Goal: Task Accomplishment & Management: Manage account settings

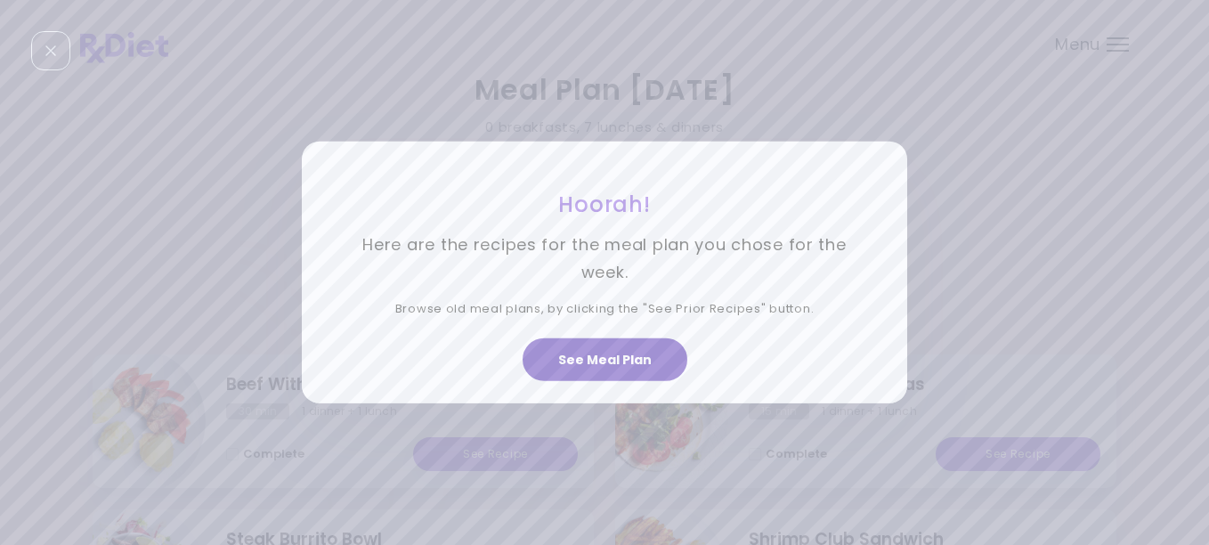
click at [645, 357] on button "See Meal Plan" at bounding box center [605, 359] width 165 height 43
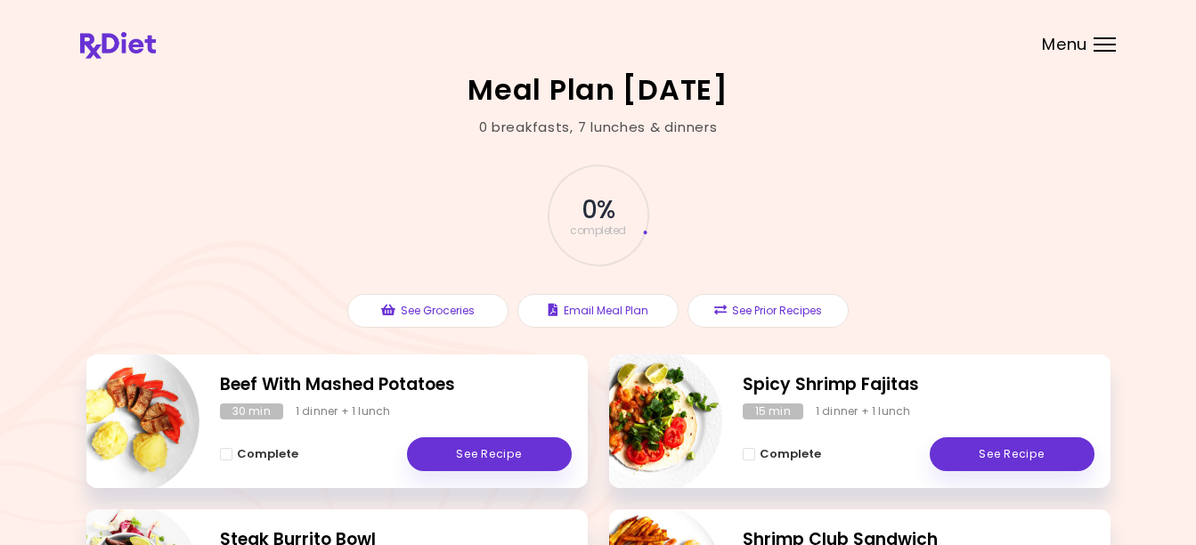
click at [1108, 41] on div "Menu" at bounding box center [1104, 44] width 22 height 14
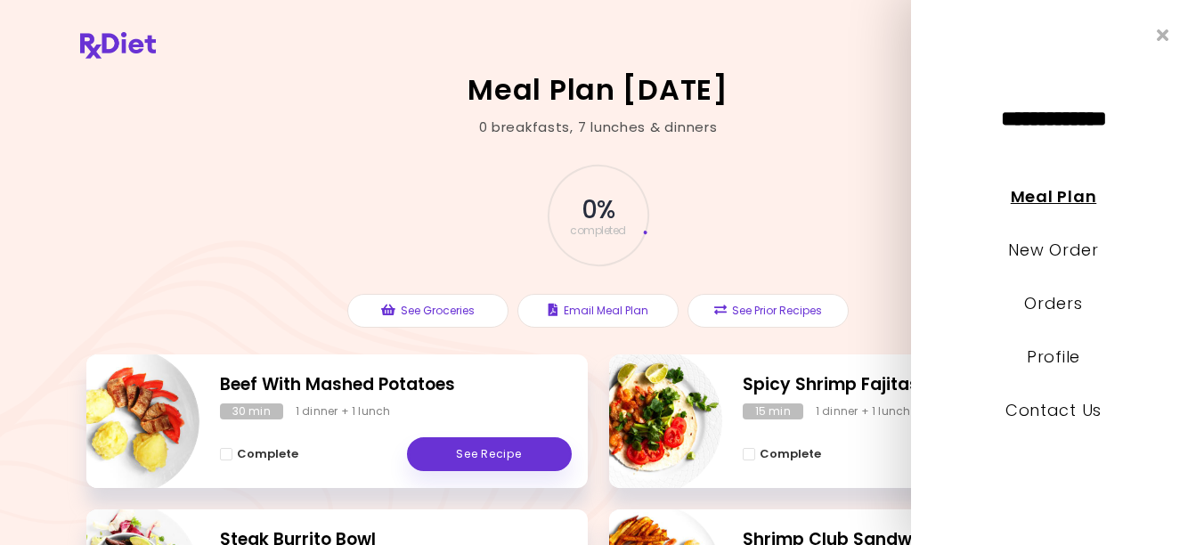
click at [1077, 197] on link "Meal Plan" at bounding box center [1052, 196] width 85 height 22
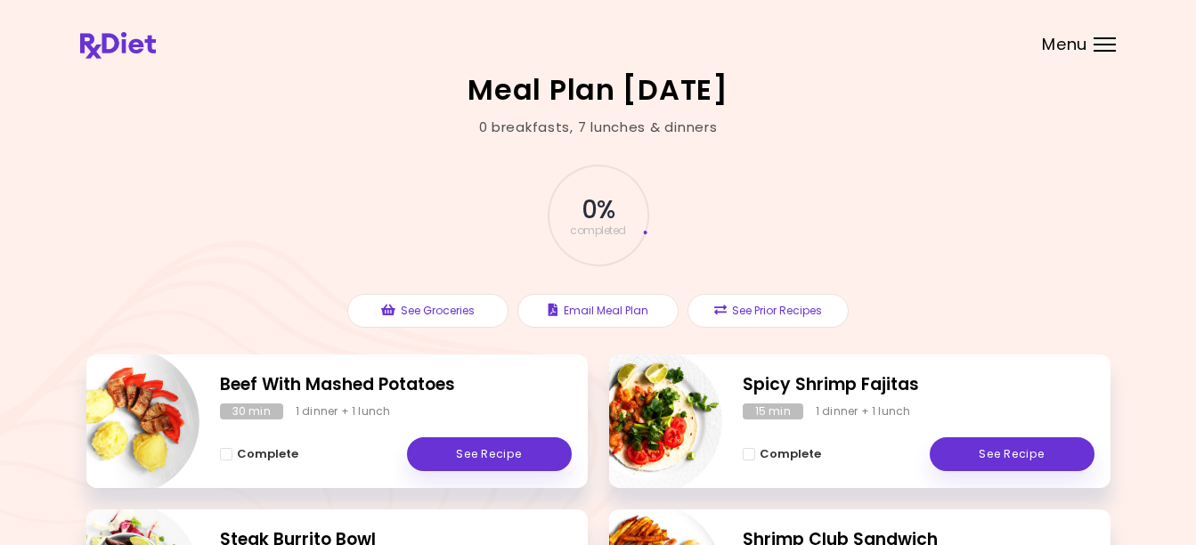
click at [1097, 45] on div at bounding box center [1104, 45] width 22 height 2
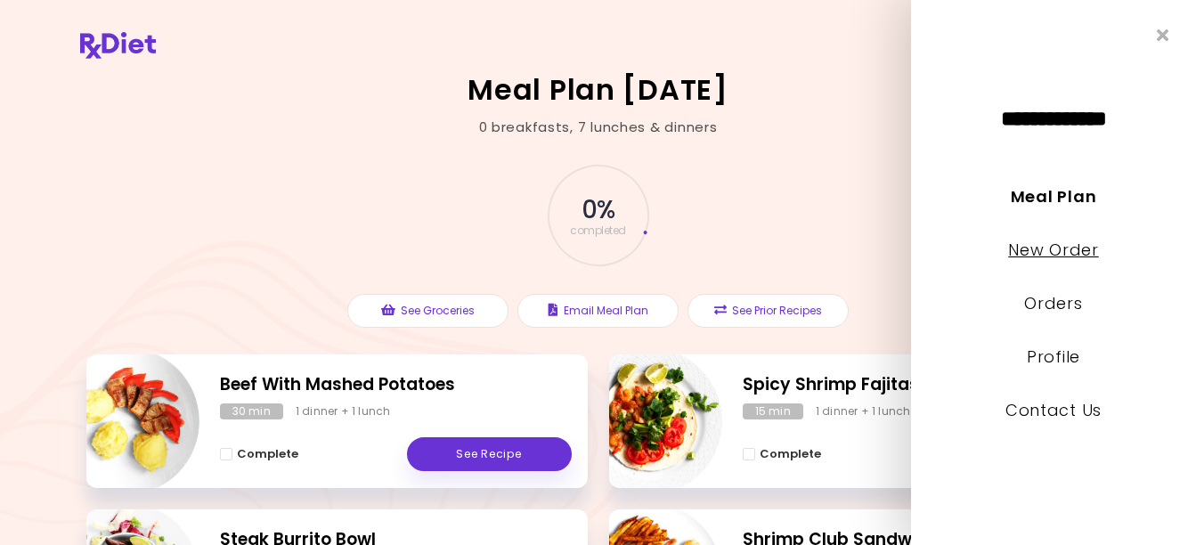
click at [1060, 253] on link "New Order" at bounding box center [1053, 250] width 90 height 22
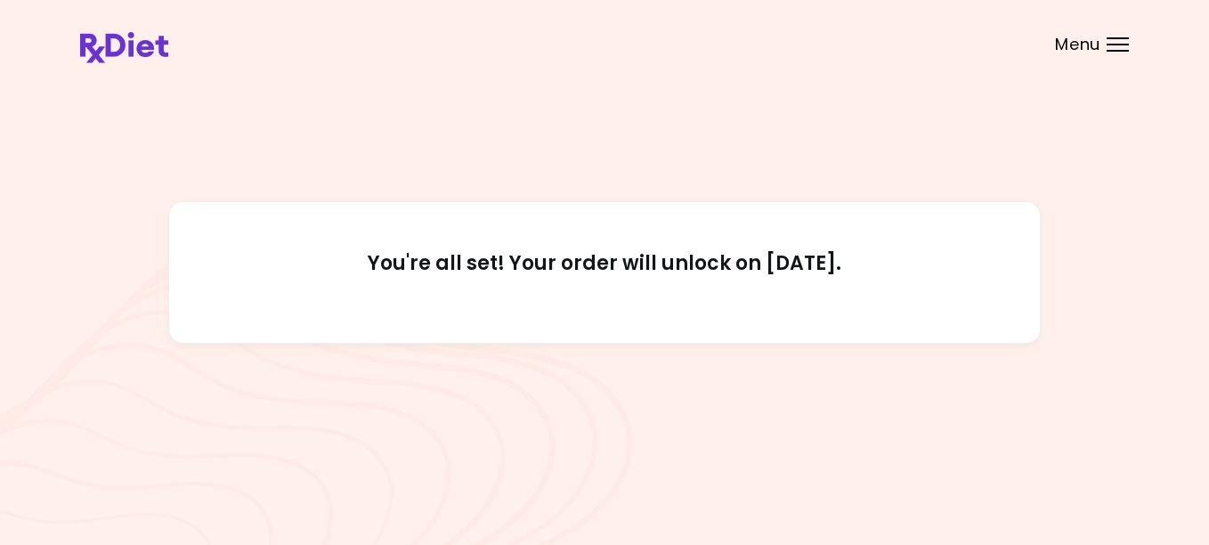
click at [775, 218] on div "You're all set! Your order will unlock on [DATE]." at bounding box center [604, 272] width 872 height 142
click at [1123, 39] on div "Menu" at bounding box center [1118, 44] width 22 height 14
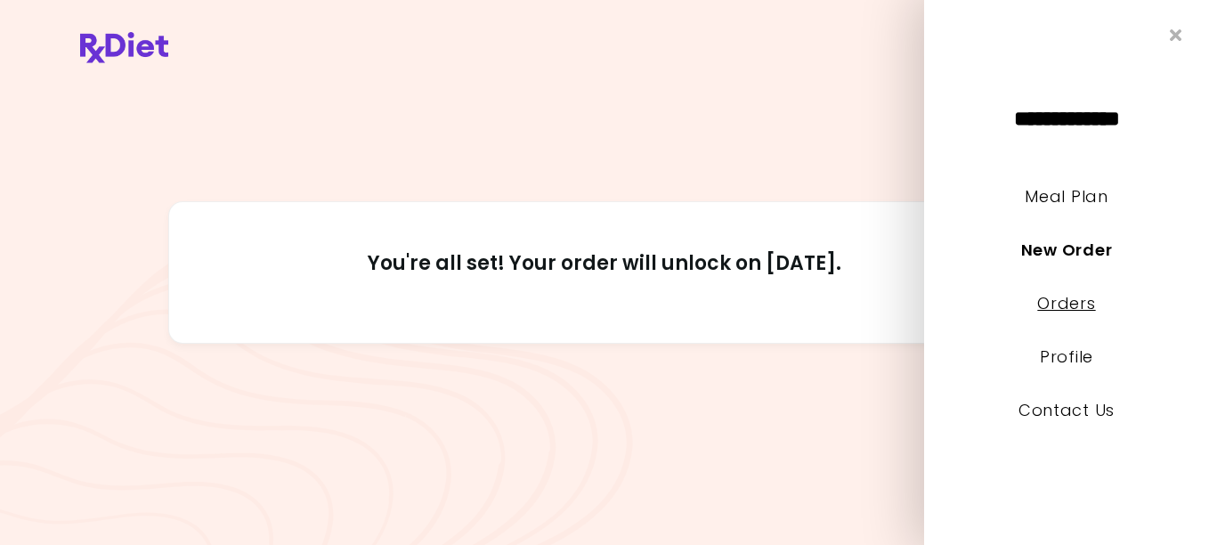
click at [1057, 294] on link "Orders" at bounding box center [1066, 303] width 58 height 22
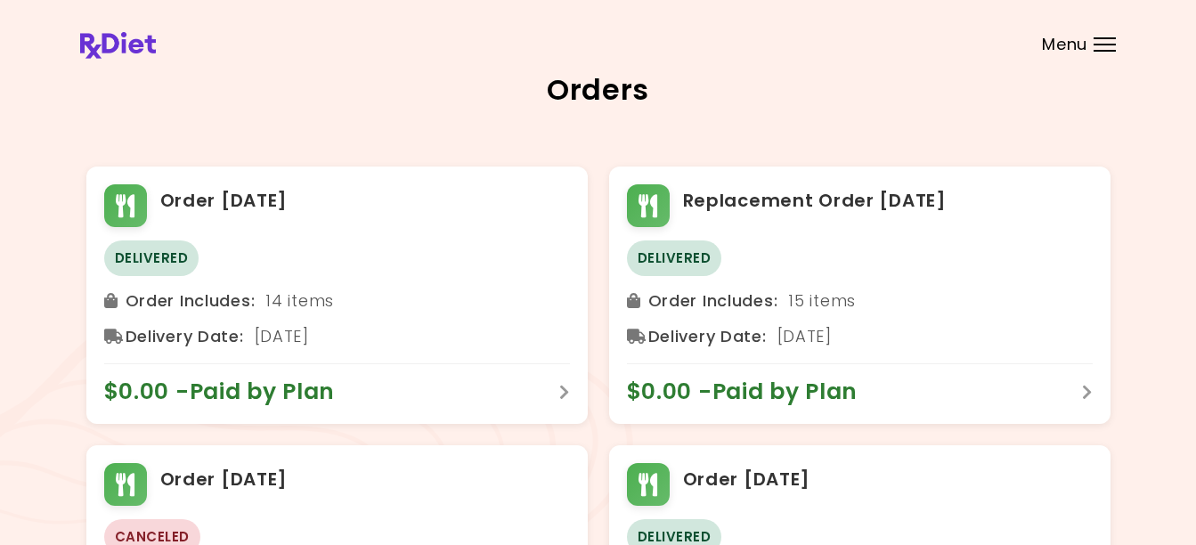
scroll to position [178, 0]
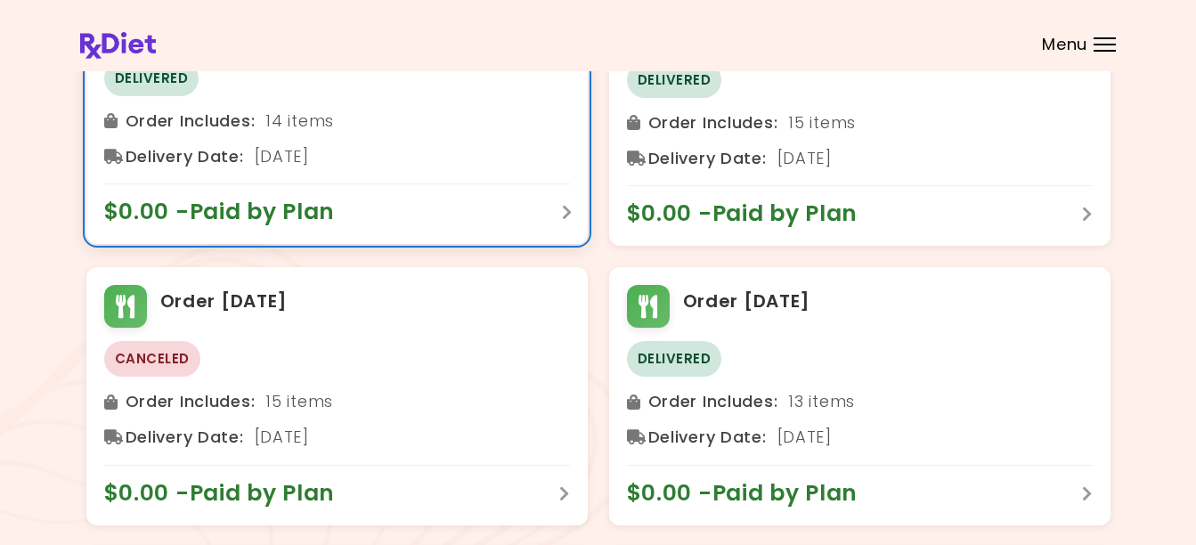
click at [548, 222] on div "$0.00 - Paid by Plan" at bounding box center [337, 204] width 466 height 43
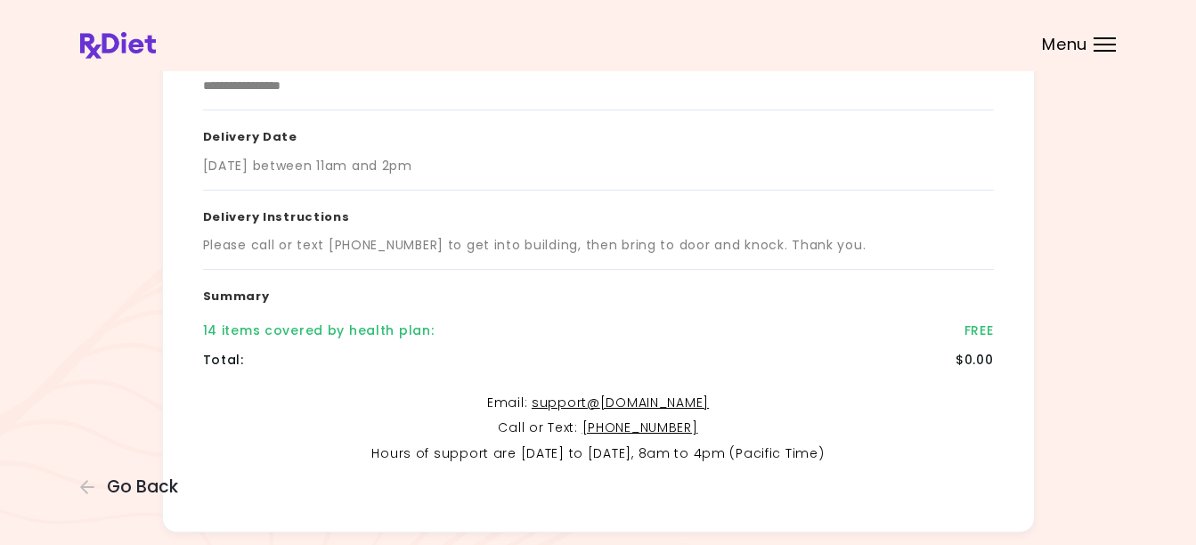
scroll to position [356, 0]
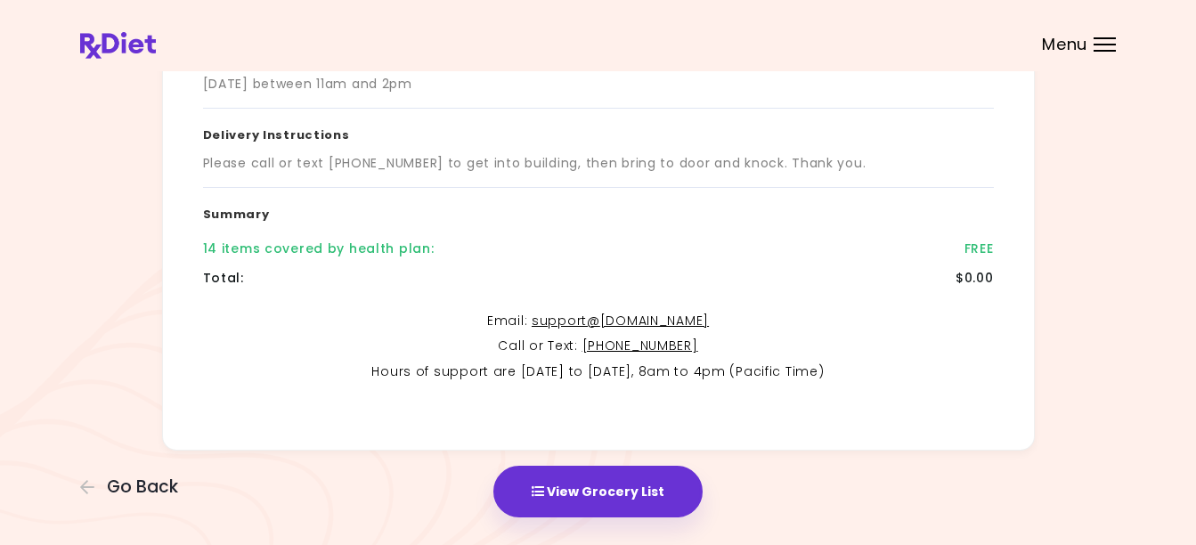
click at [380, 258] on div "14 items covered by health plan : FREE" at bounding box center [598, 248] width 791 height 29
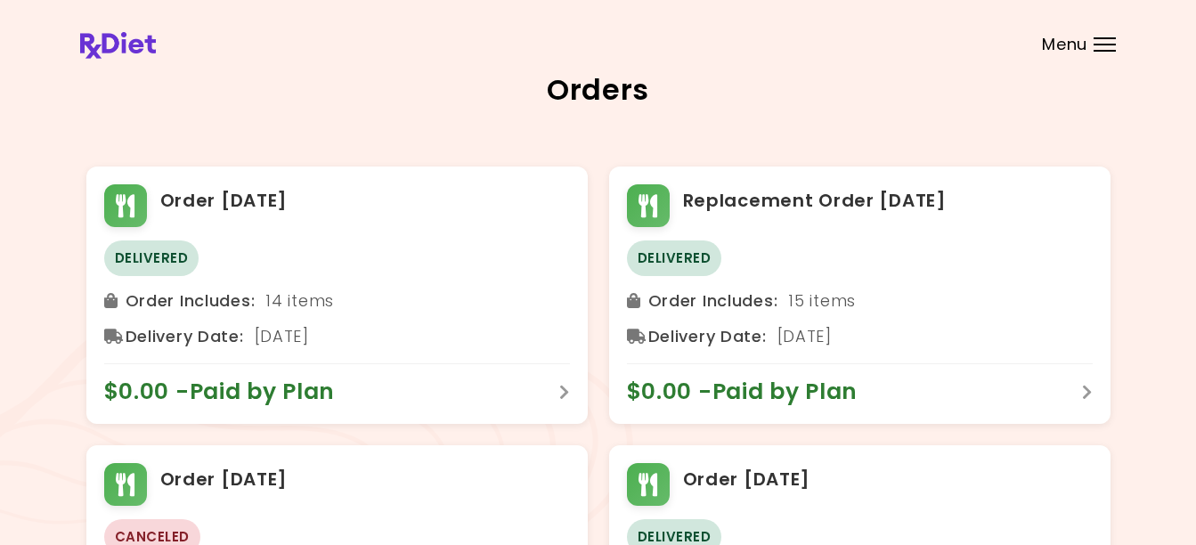
click at [1095, 45] on div "Menu" at bounding box center [1104, 44] width 22 height 14
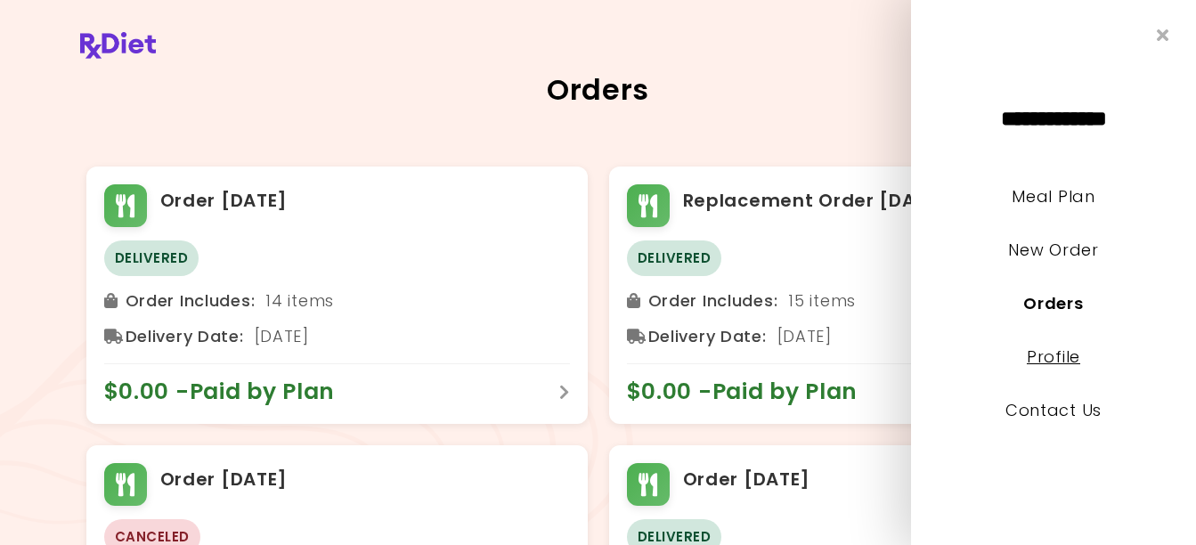
click at [1037, 354] on link "Profile" at bounding box center [1052, 356] width 53 height 22
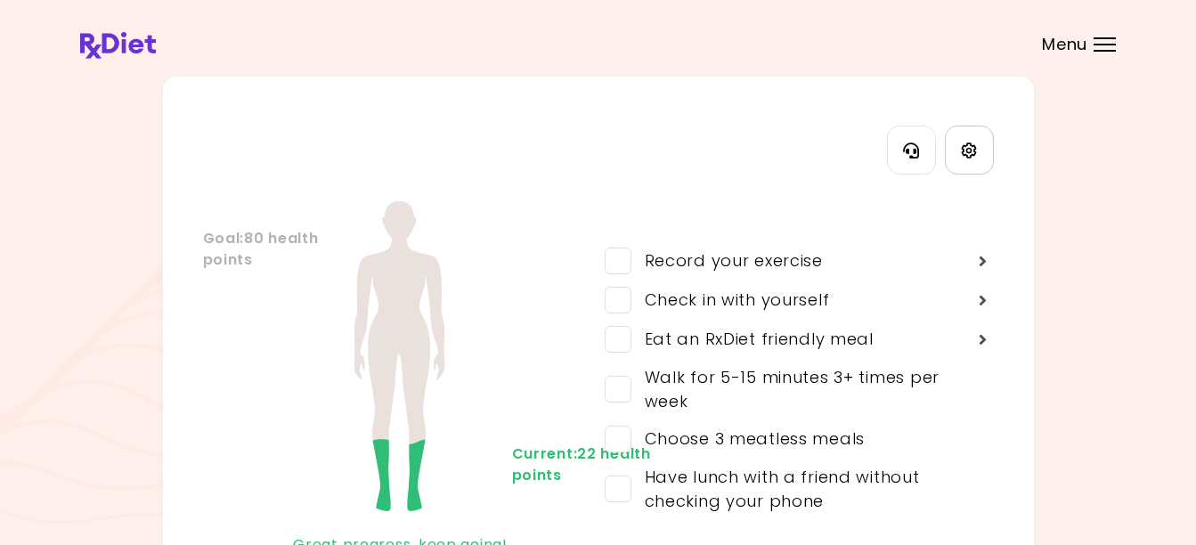
click at [968, 150] on icon "Settings" at bounding box center [969, 150] width 16 height 16
